Goal: Transaction & Acquisition: Purchase product/service

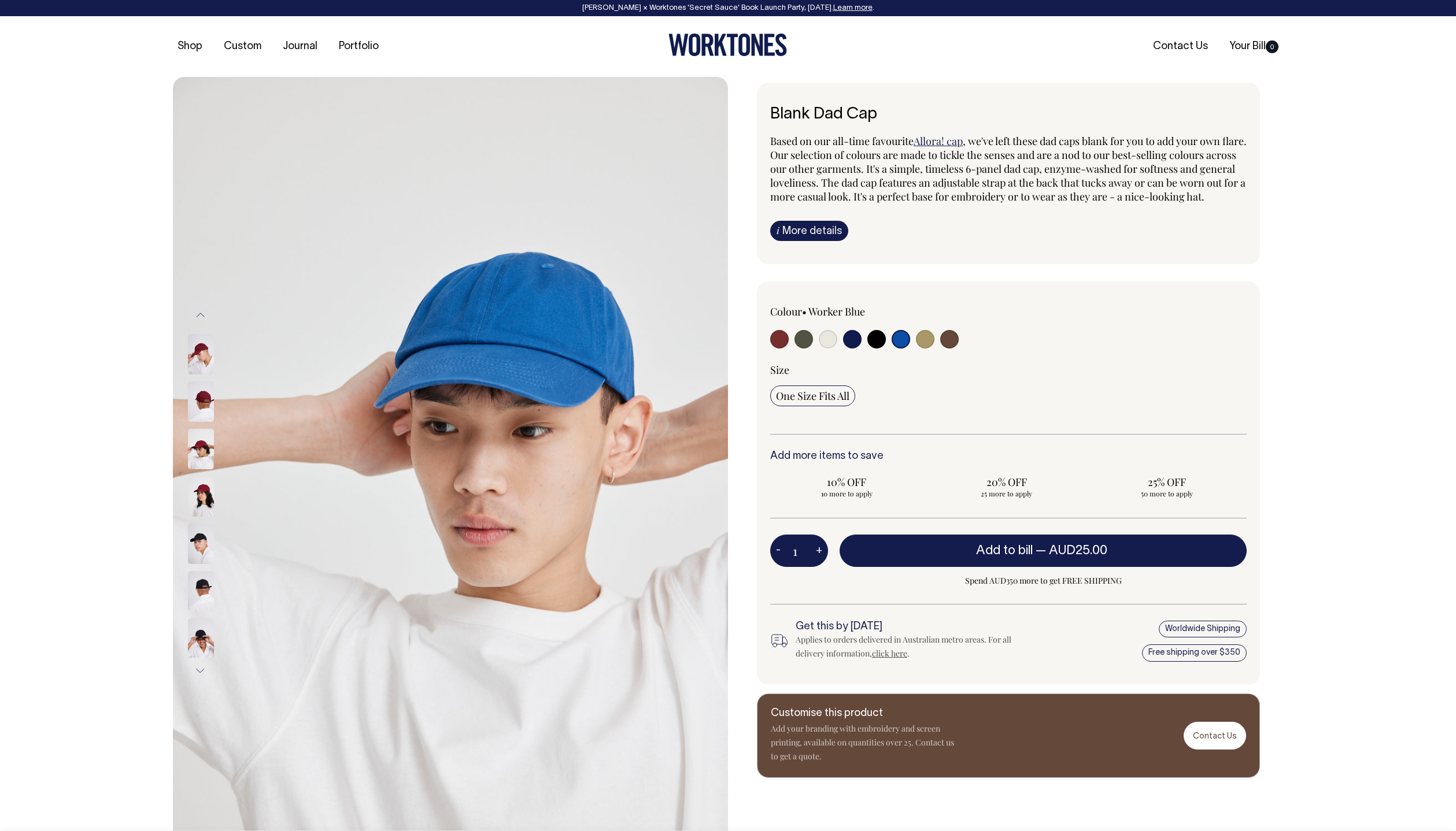
select select "Worker Blue"
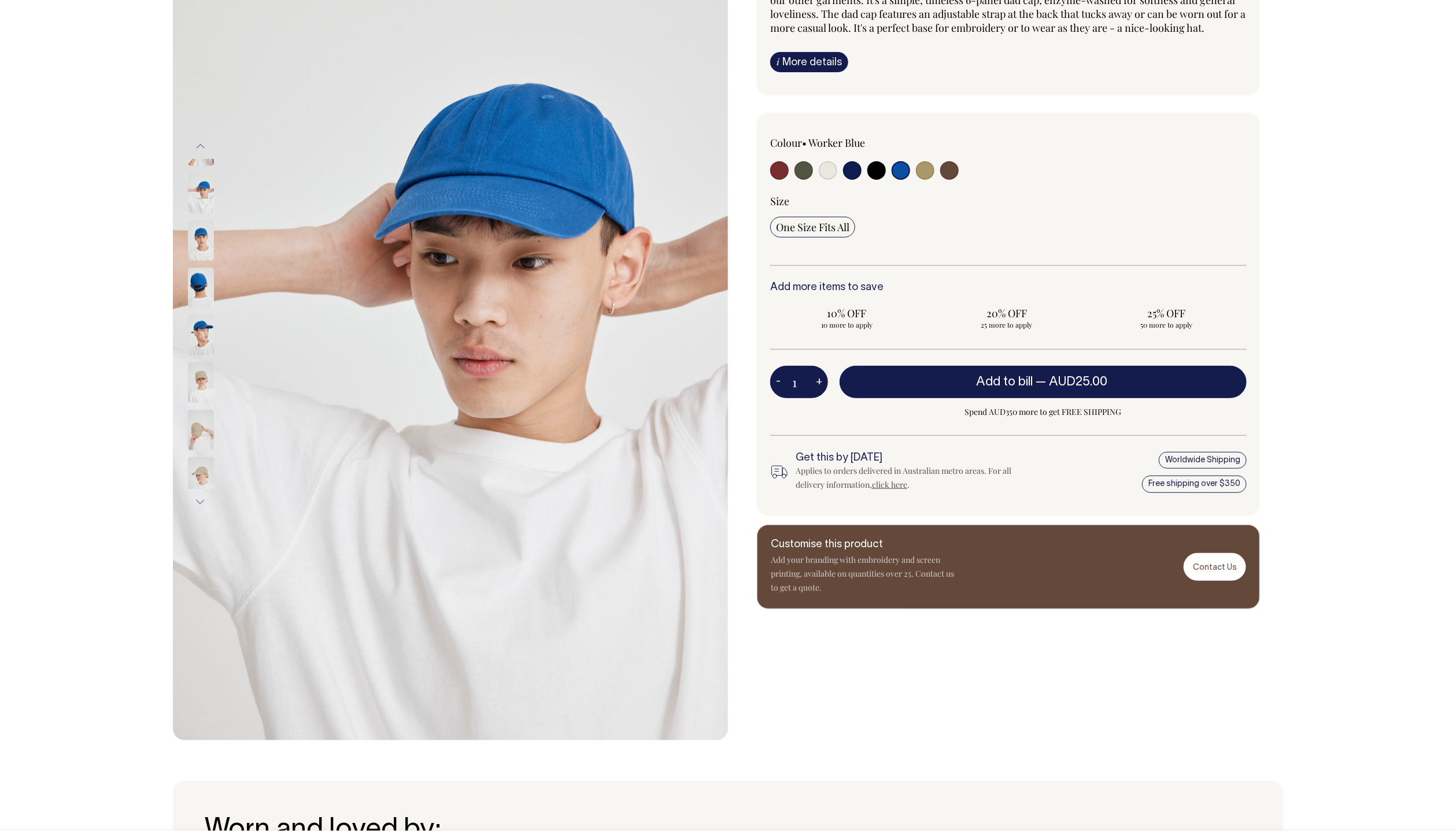
click at [883, 205] on div "Colour • Worker Blue" at bounding box center [1008, 201] width 477 height 130
click at [927, 180] on input "radio" at bounding box center [925, 170] width 19 height 19
radio input "true"
select select "Washed Khaki"
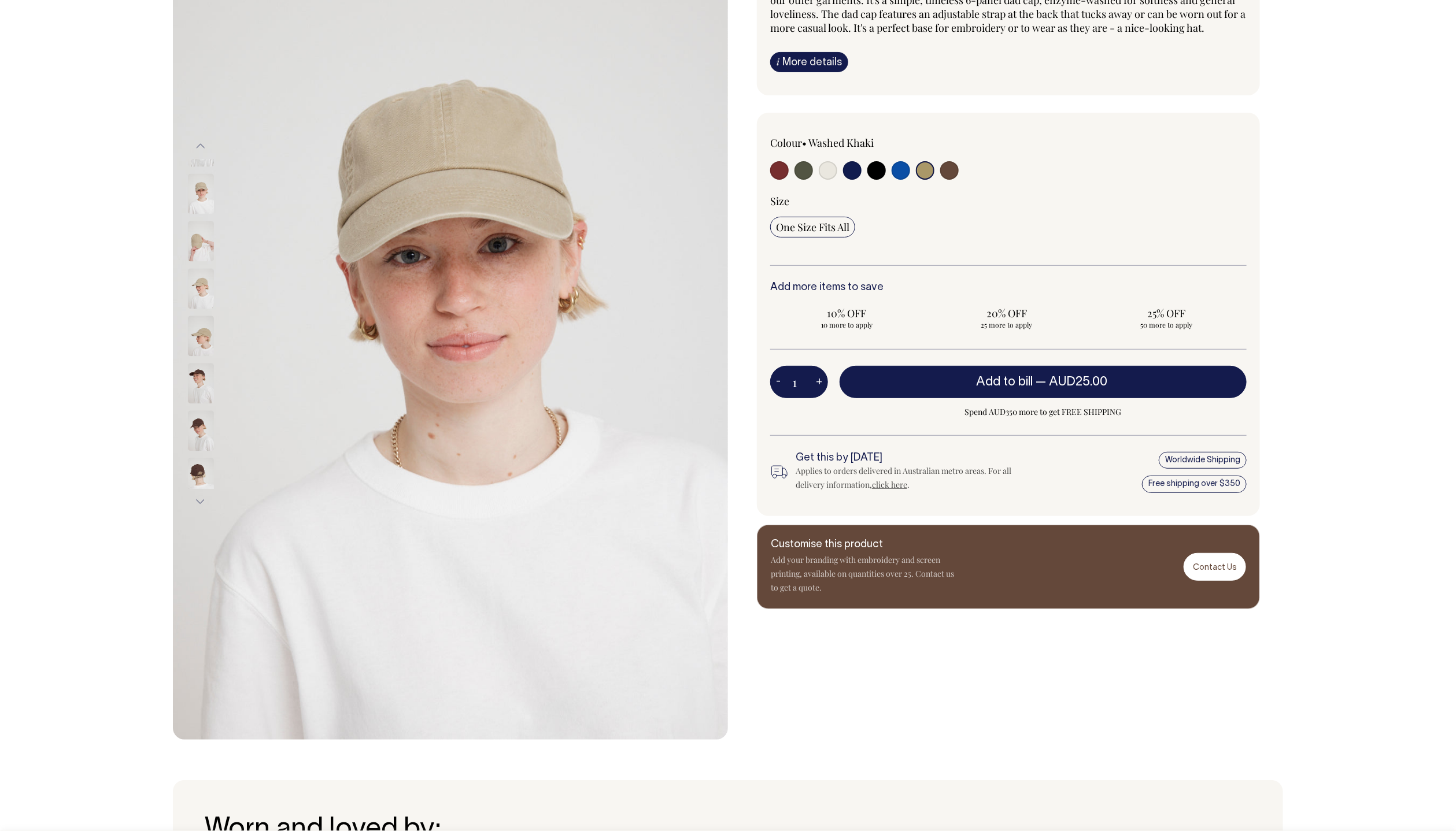
click at [825, 180] on input "radio" at bounding box center [828, 170] width 19 height 19
radio input "true"
select select "Natural"
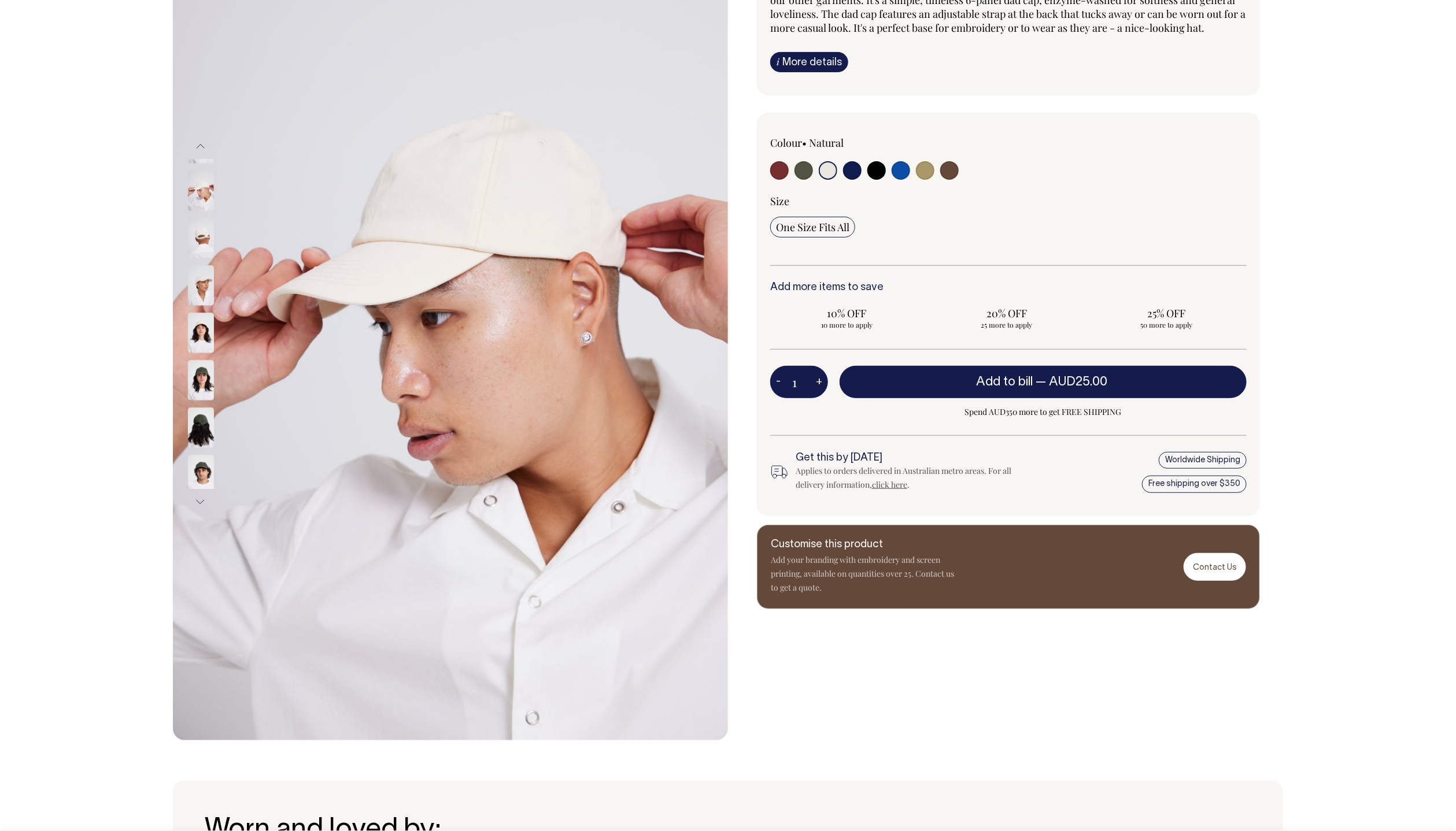
click at [925, 180] on input "radio" at bounding box center [925, 170] width 19 height 19
radio input "true"
select select "Washed Khaki"
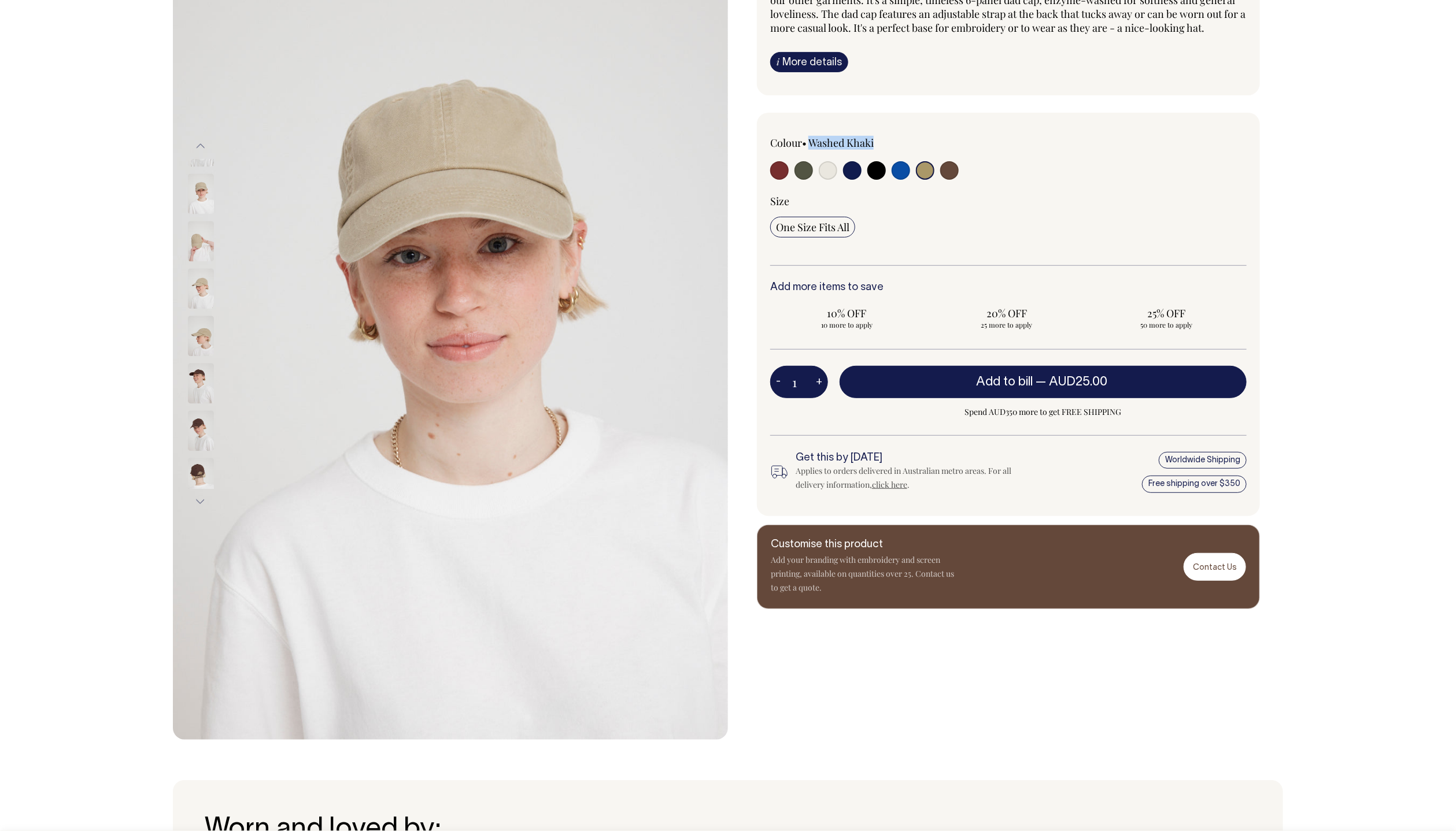
drag, startPoint x: 892, startPoint y: 158, endPoint x: 815, endPoint y: 158, distance: 77.0
click at [815, 150] on div "Colour • Washed Khaki" at bounding box center [865, 143] width 191 height 14
copy label "Washed Khaki"
click at [946, 180] on input "radio" at bounding box center [950, 170] width 19 height 19
radio input "true"
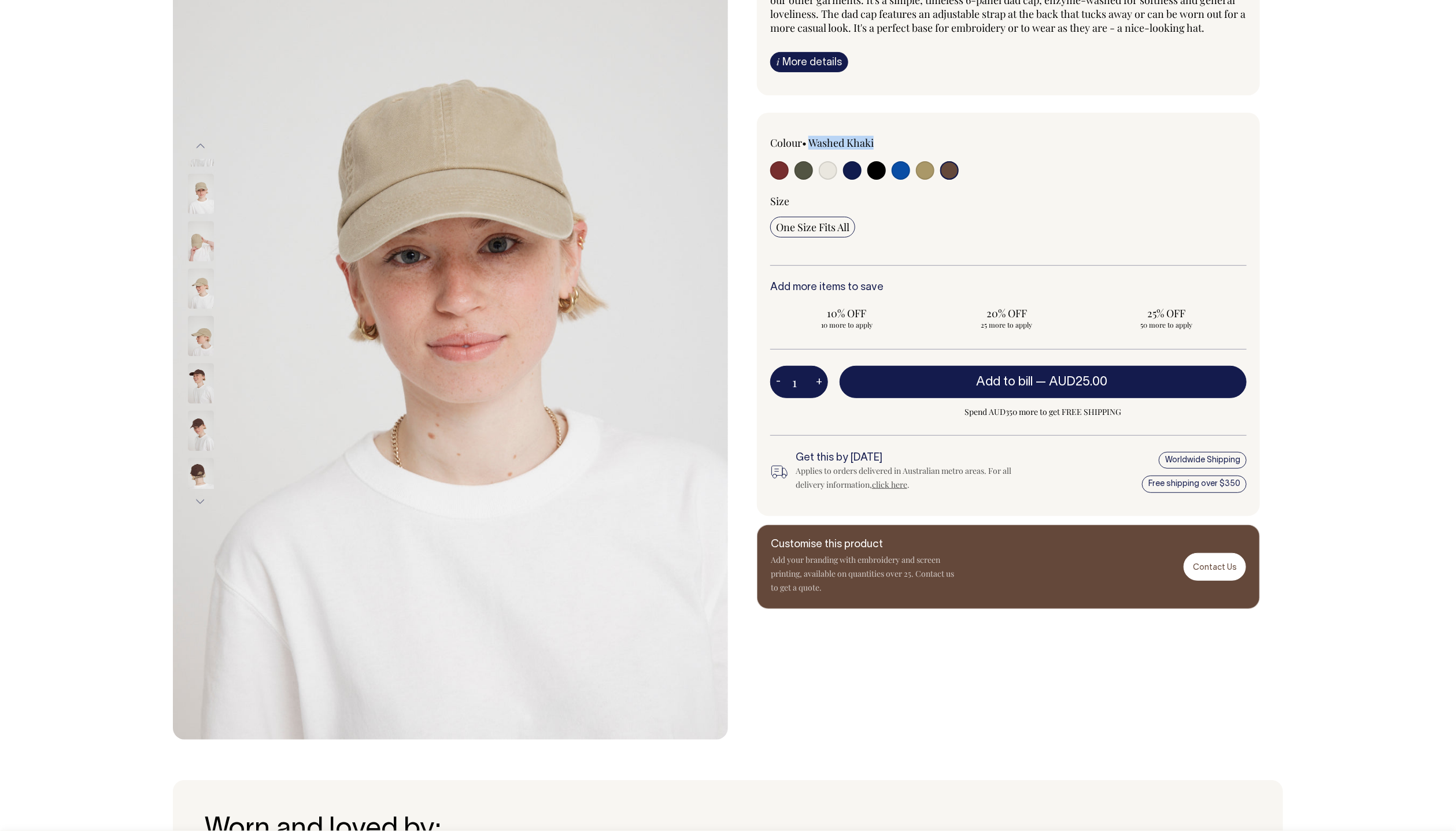
radio input "true"
select select "Espresso"
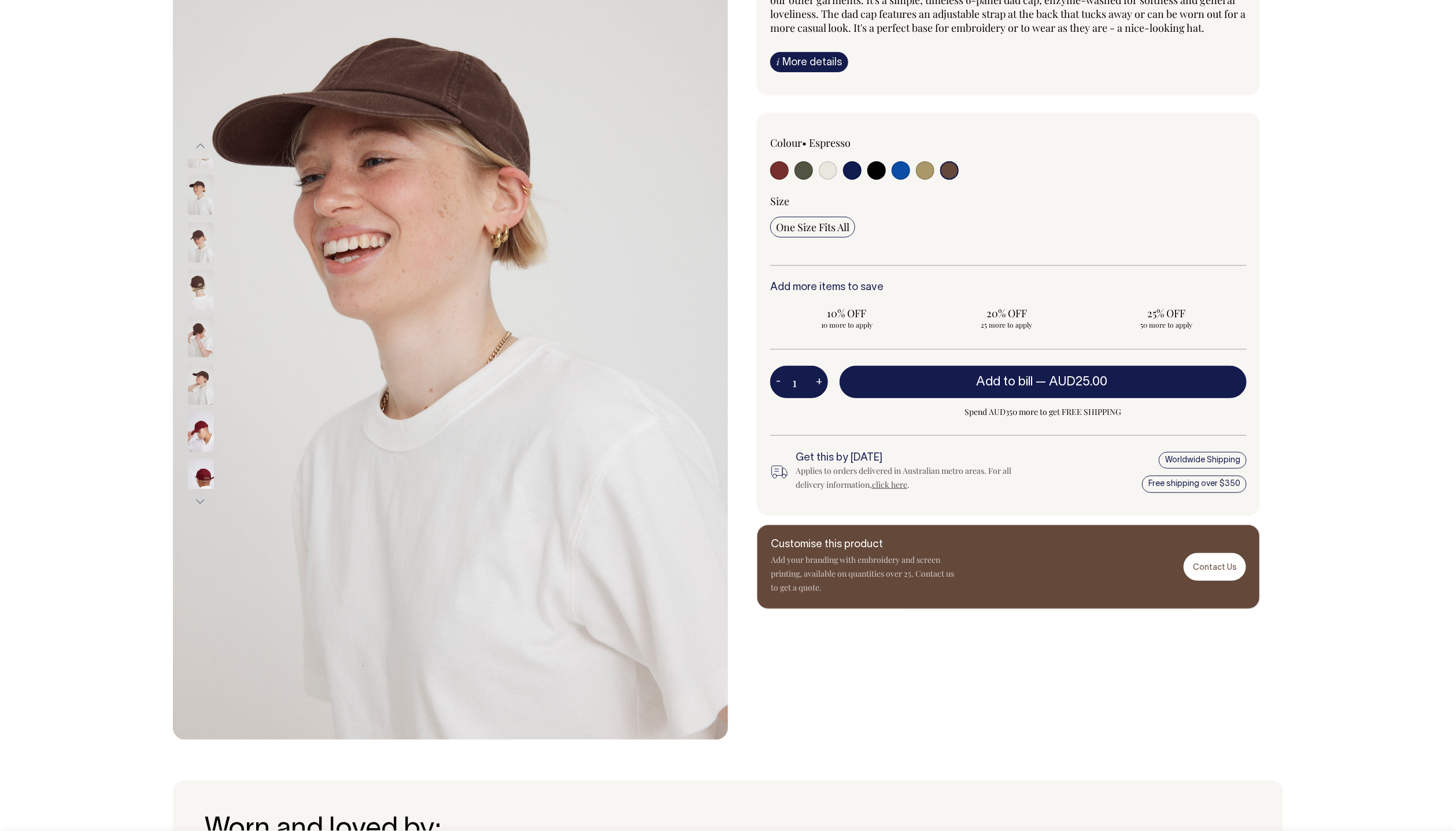
click at [904, 180] on input "radio" at bounding box center [901, 170] width 19 height 19
radio input "true"
select select "Worker Blue"
